Goal: Information Seeking & Learning: Learn about a topic

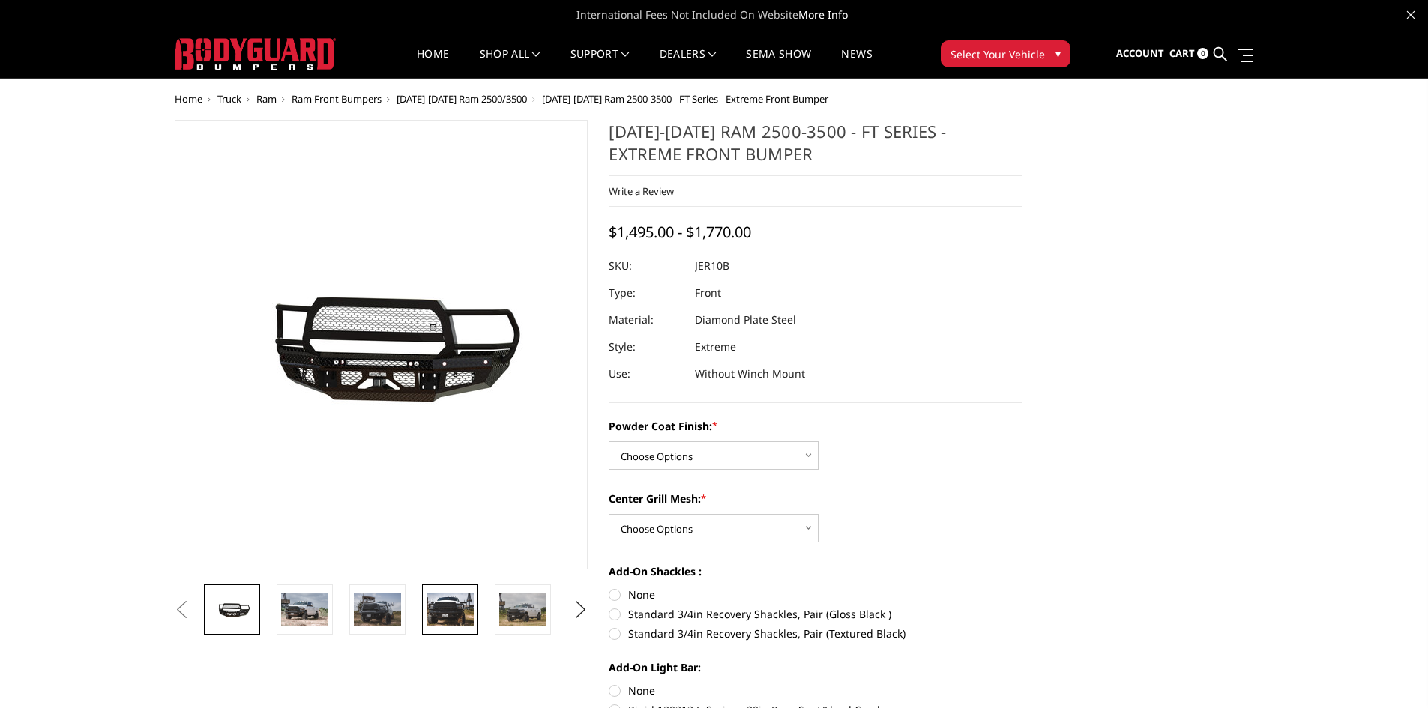
click at [442, 617] on img at bounding box center [450, 609] width 47 height 31
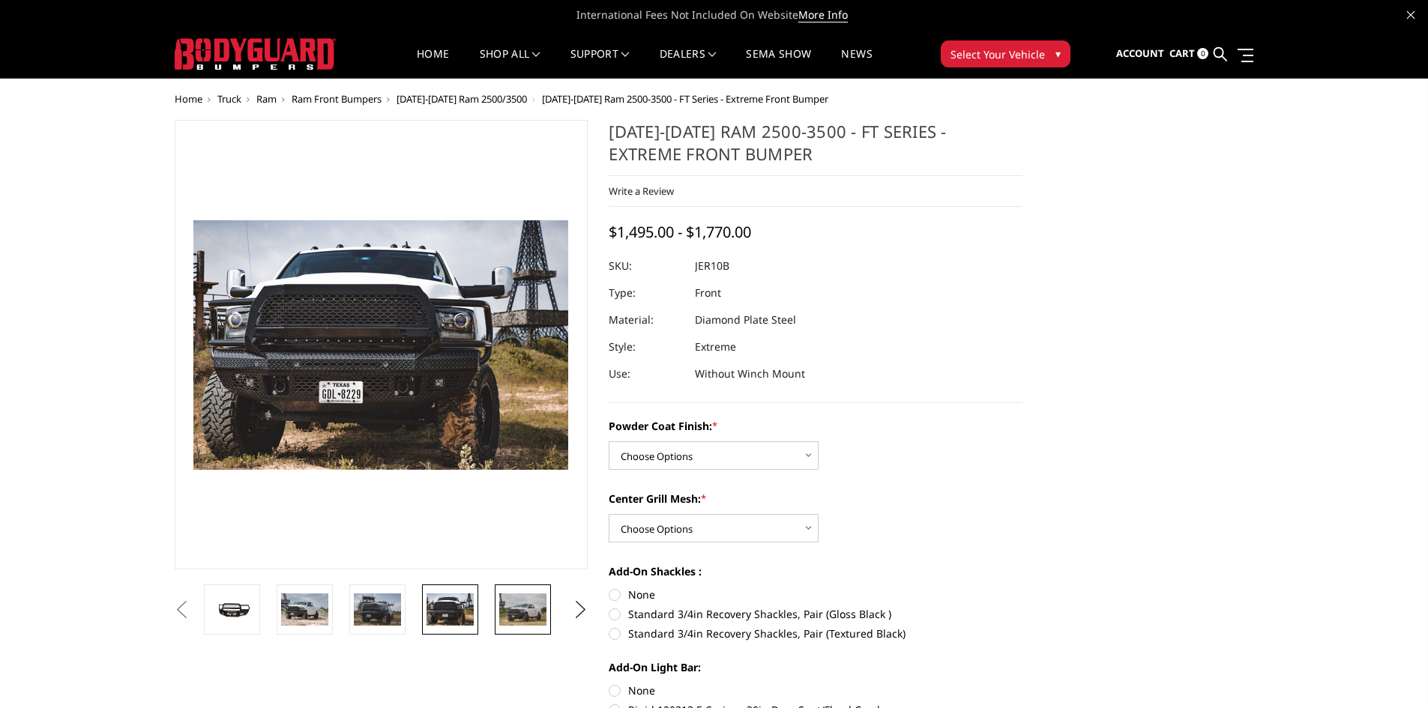
click at [517, 614] on img at bounding box center [522, 609] width 47 height 31
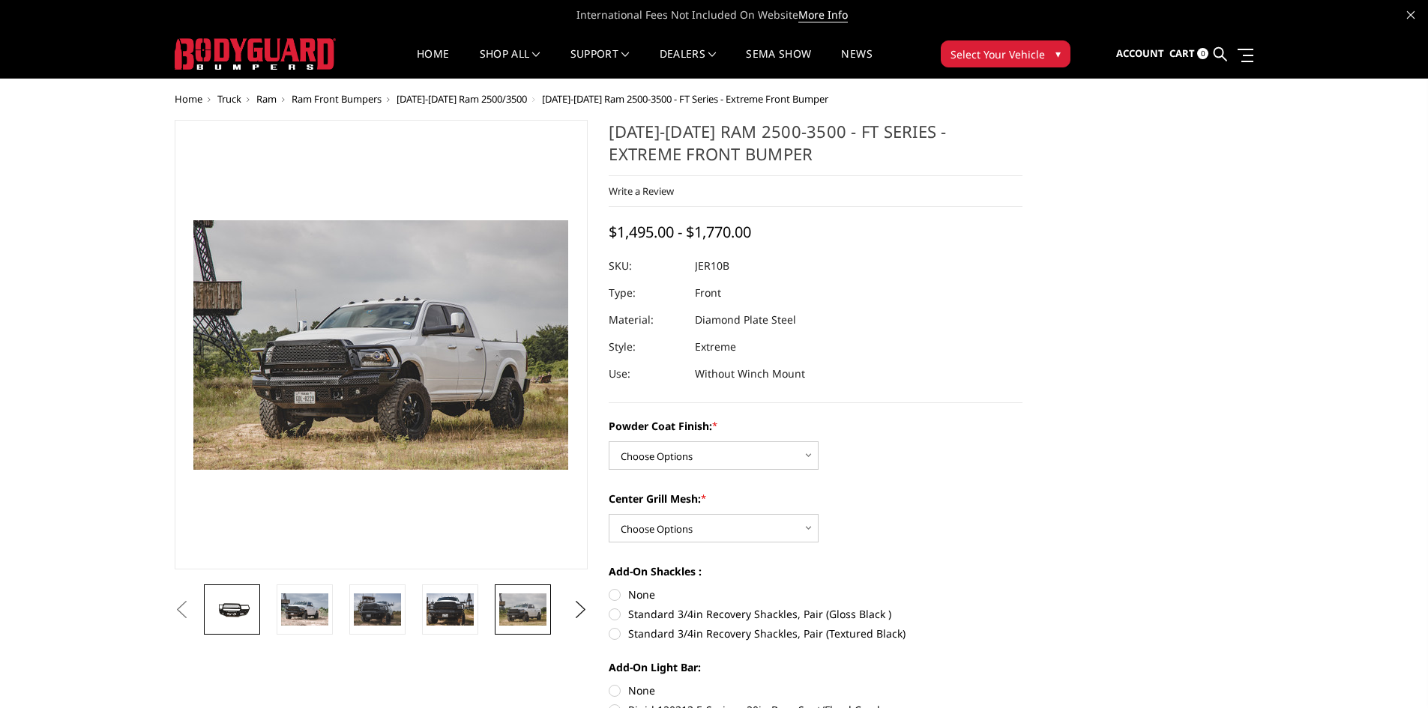
click at [241, 622] on link at bounding box center [232, 610] width 56 height 50
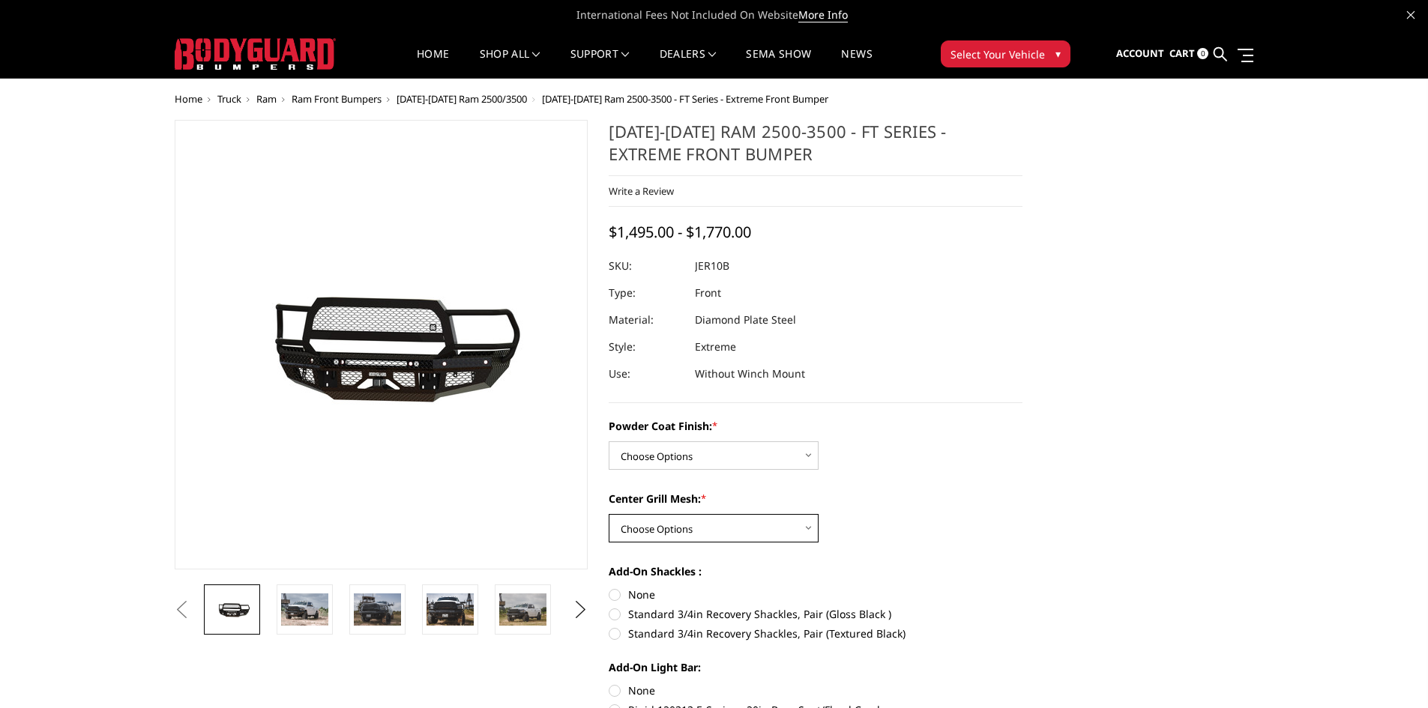
click at [810, 528] on select "Choose Options WITH Expanded Metal in Center Grill WITHOUT Expanded Metal in Ce…" at bounding box center [714, 528] width 210 height 28
click at [796, 452] on select "Choose Options Bare Metal Gloss Black Powder Coat Textured Black Powder Coat" at bounding box center [714, 456] width 210 height 28
select select "3230"
click at [609, 442] on select "Choose Options Bare Metal Gloss Black Powder Coat Textured Black Powder Coat" at bounding box center [714, 456] width 210 height 28
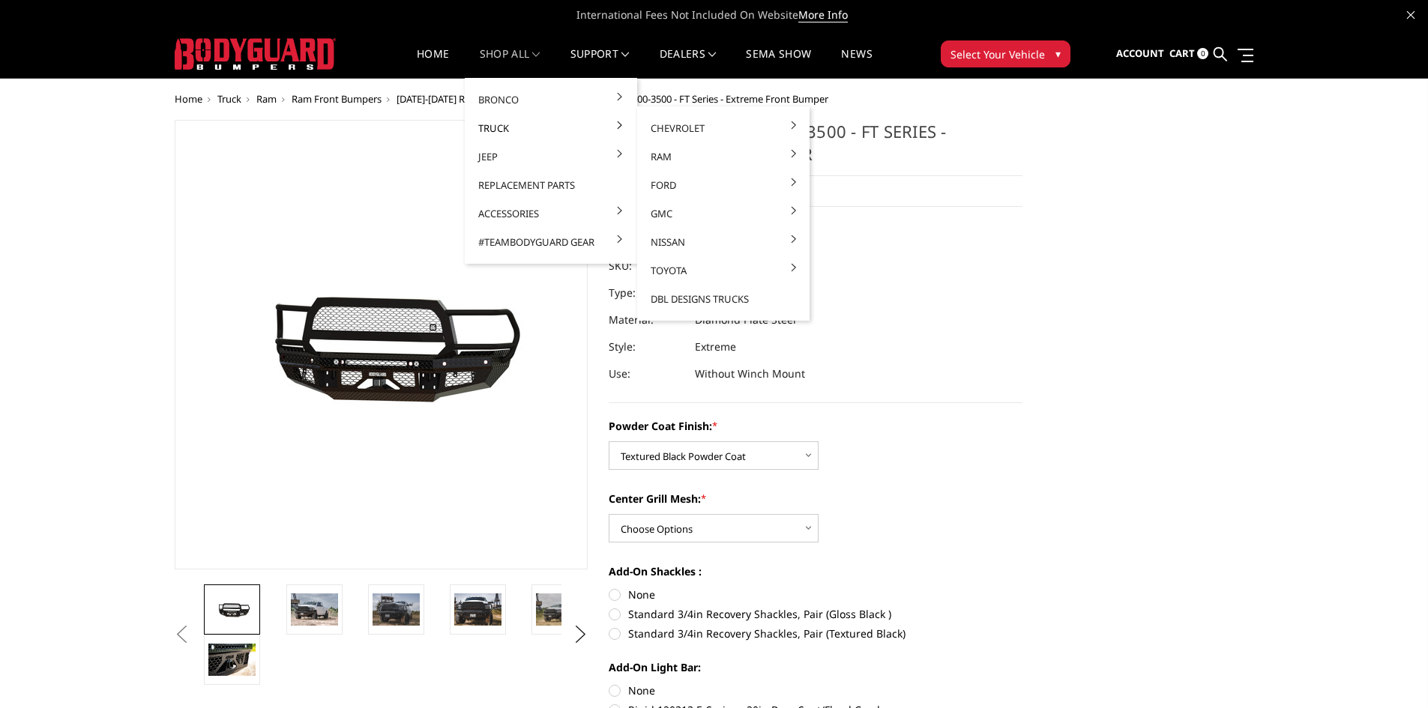
click at [498, 130] on link "Truck" at bounding box center [551, 128] width 160 height 28
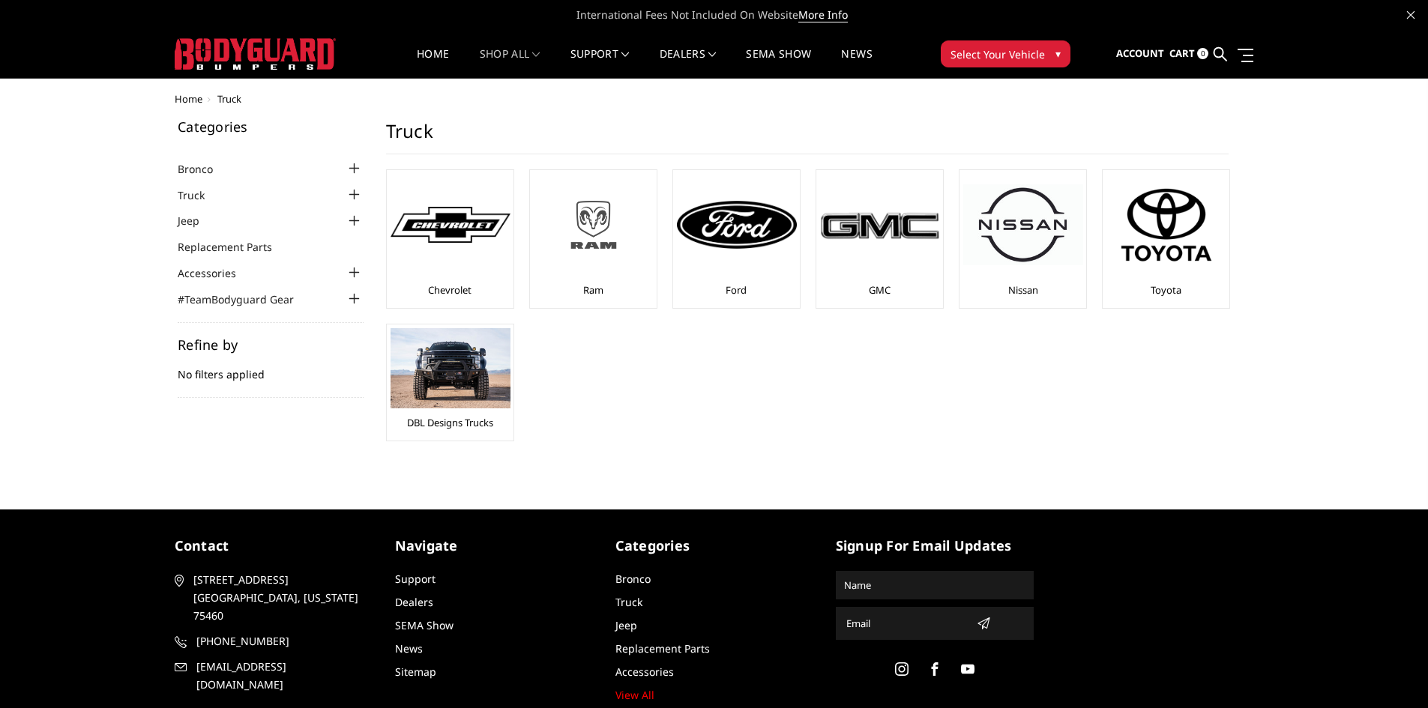
click at [609, 253] on img at bounding box center [594, 224] width 120 height 67
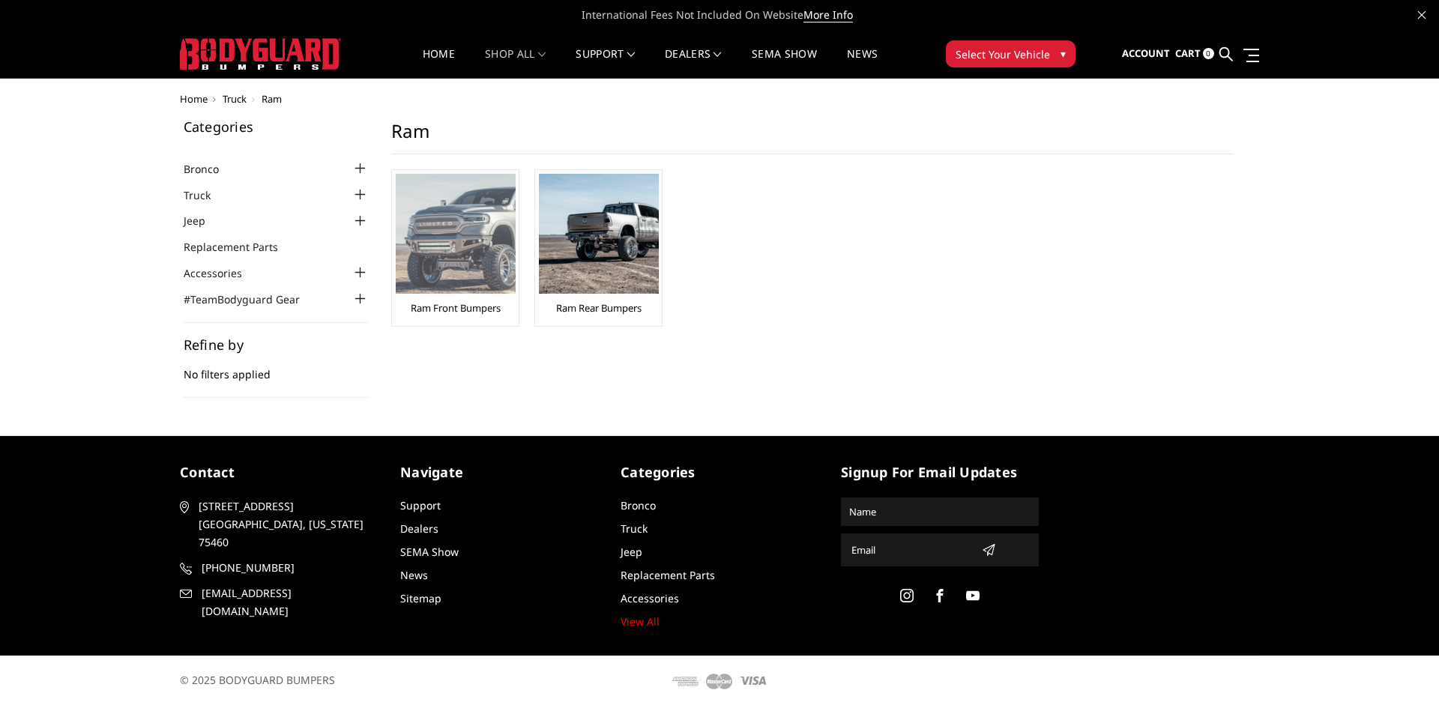
click at [492, 298] on div "Ram Front Bumpers" at bounding box center [455, 248] width 119 height 148
click at [484, 271] on img at bounding box center [456, 234] width 120 height 120
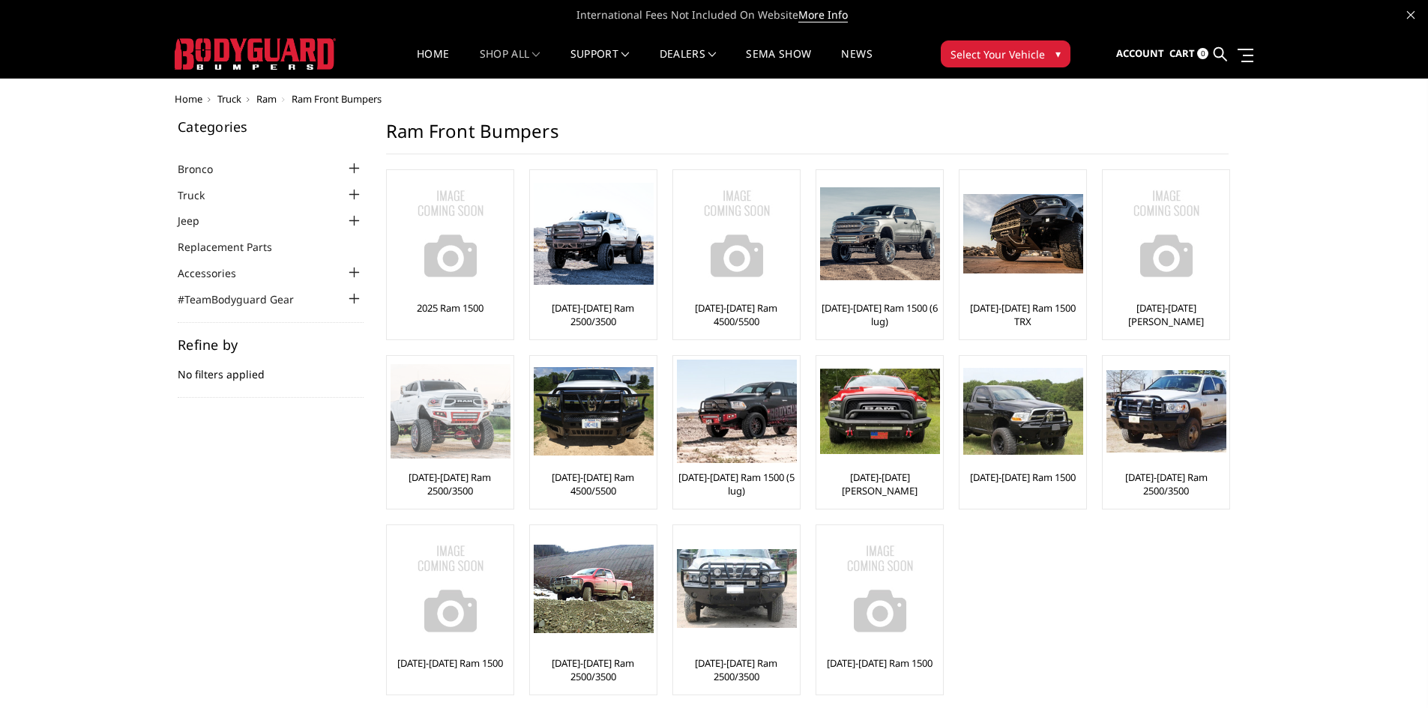
click at [458, 409] on img at bounding box center [451, 411] width 120 height 94
